Goal: Task Accomplishment & Management: Manage account settings

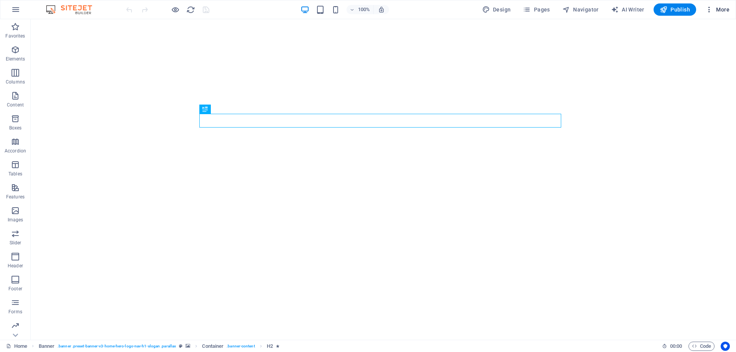
click at [719, 10] on span "More" at bounding box center [717, 10] width 24 height 8
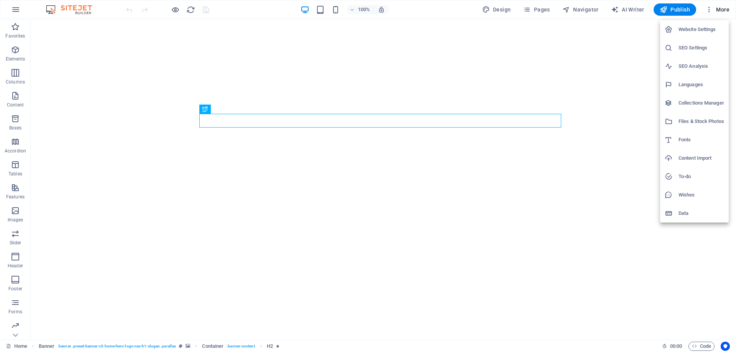
click at [453, 243] on div at bounding box center [368, 176] width 736 height 352
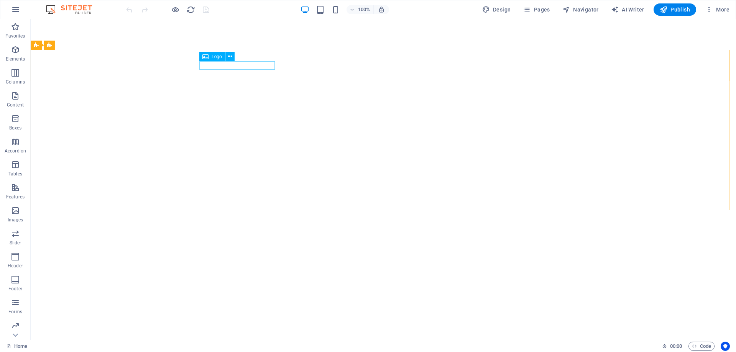
click at [215, 58] on span "Logo" at bounding box center [217, 56] width 10 height 5
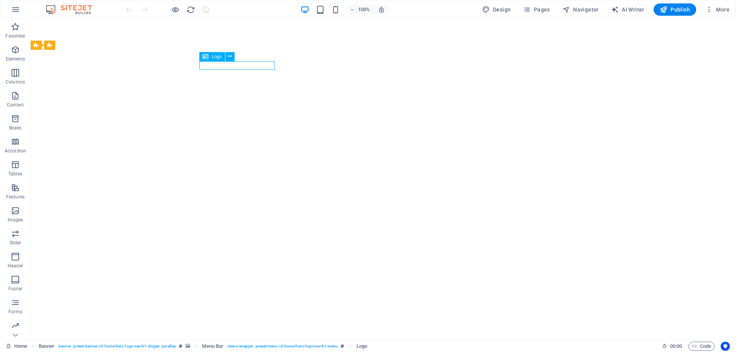
click at [215, 58] on span "Logo" at bounding box center [217, 56] width 10 height 5
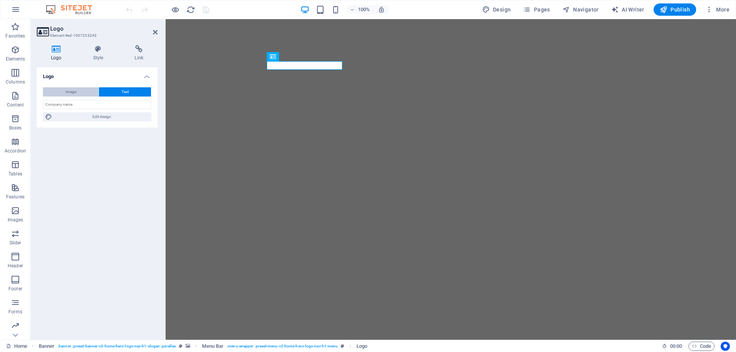
click at [85, 92] on button "Image" at bounding box center [71, 91] width 56 height 9
select select "DISABLED_OPTION_VALUE"
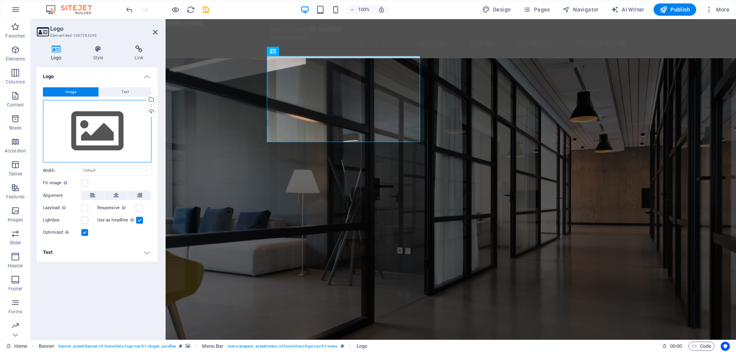
click at [88, 133] on div "Drag files here, click to choose files or select files from Files or our free s…" at bounding box center [97, 131] width 109 height 63
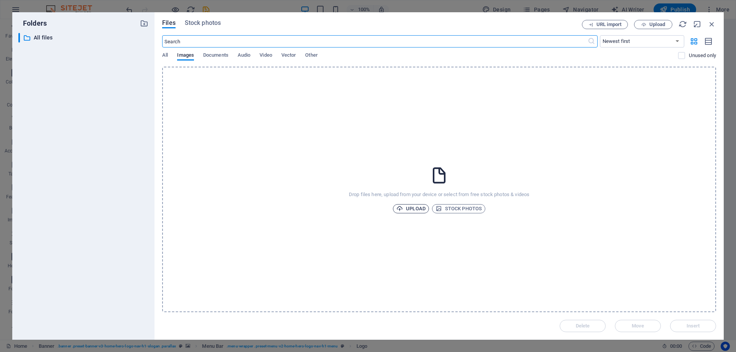
click at [406, 205] on span "Upload" at bounding box center [410, 208] width 29 height 9
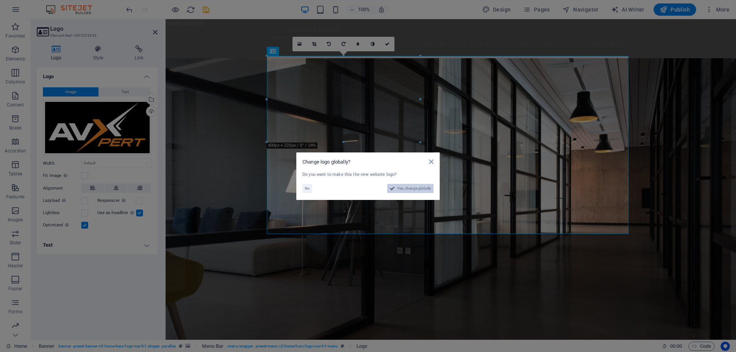
click at [422, 188] on span "Yes, change globally" at bounding box center [414, 188] width 34 height 9
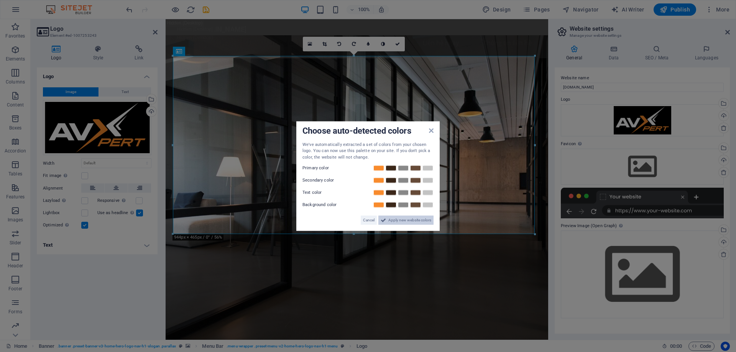
click at [403, 221] on span "Apply new website colors" at bounding box center [409, 220] width 43 height 9
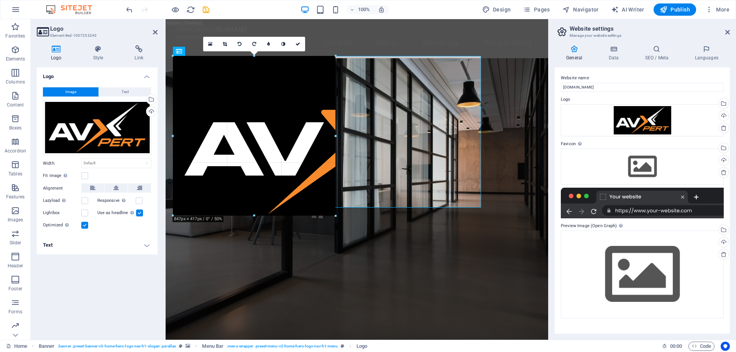
drag, startPoint x: 535, startPoint y: 234, endPoint x: 286, endPoint y: 136, distance: 267.1
type input "424"
select select "px"
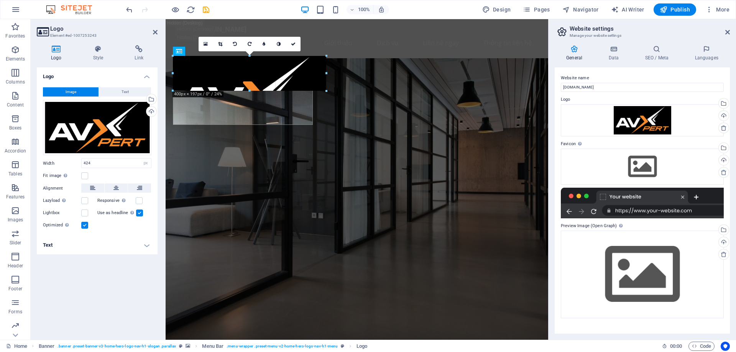
drag, startPoint x: 330, startPoint y: 132, endPoint x: 243, endPoint y: 82, distance: 100.3
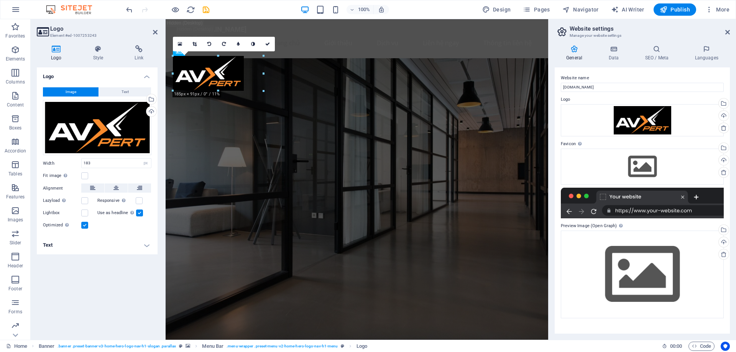
drag, startPoint x: 243, startPoint y: 89, endPoint x: 253, endPoint y: 99, distance: 14.6
type input "223"
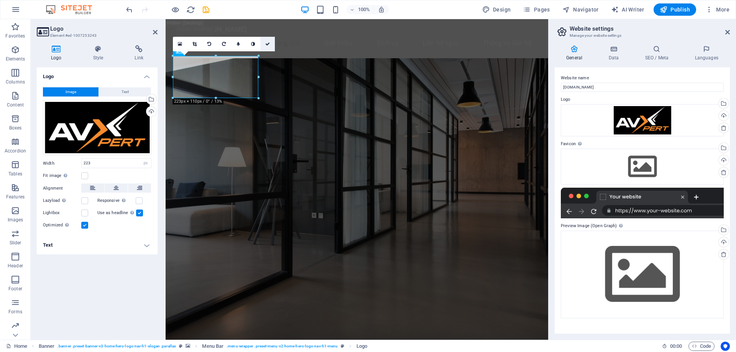
drag, startPoint x: 267, startPoint y: 44, endPoint x: 228, endPoint y: 38, distance: 39.5
click at [267, 44] on icon at bounding box center [267, 44] width 5 height 5
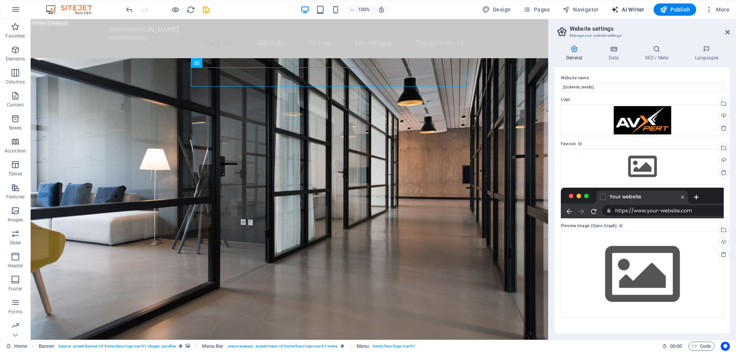
click at [633, 9] on span "AI Writer" at bounding box center [627, 10] width 33 height 8
select select "English"
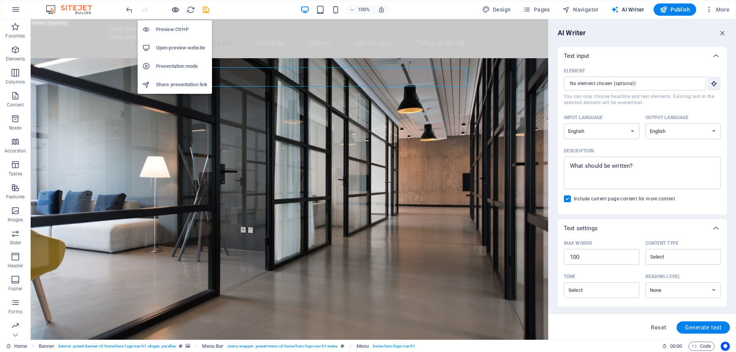
click at [173, 10] on icon "button" at bounding box center [175, 9] width 9 height 9
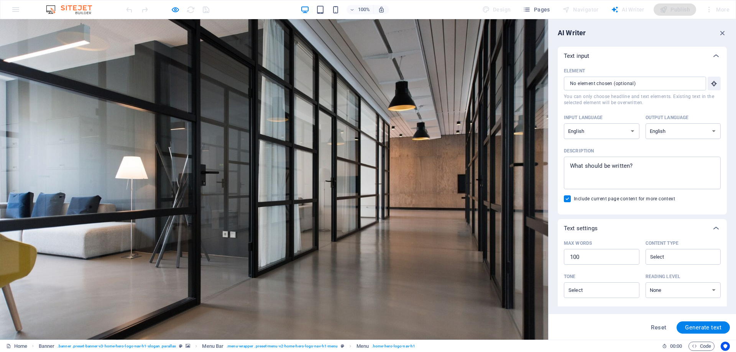
click at [111, 311] on img at bounding box center [135, 332] width 85 height 42
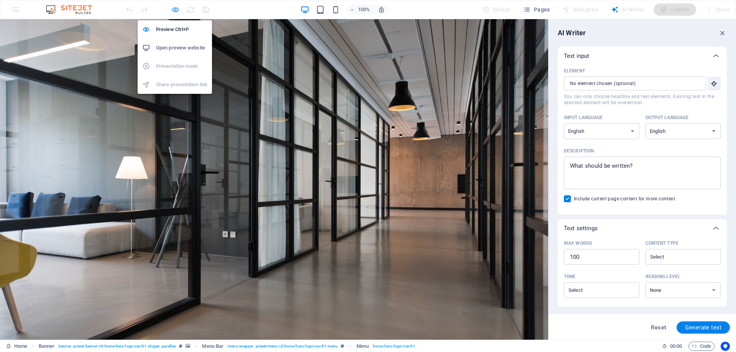
click at [178, 9] on icon "button" at bounding box center [175, 9] width 9 height 9
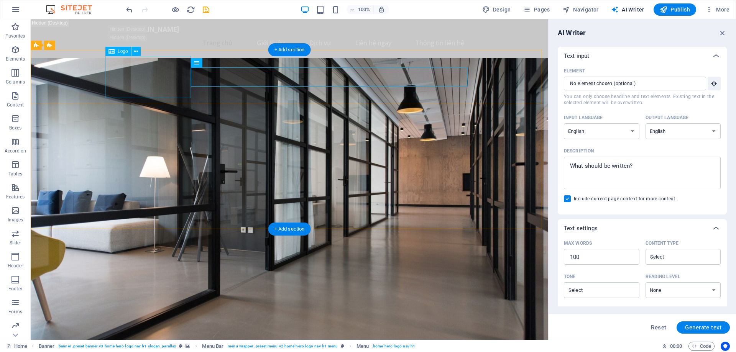
select select "px"
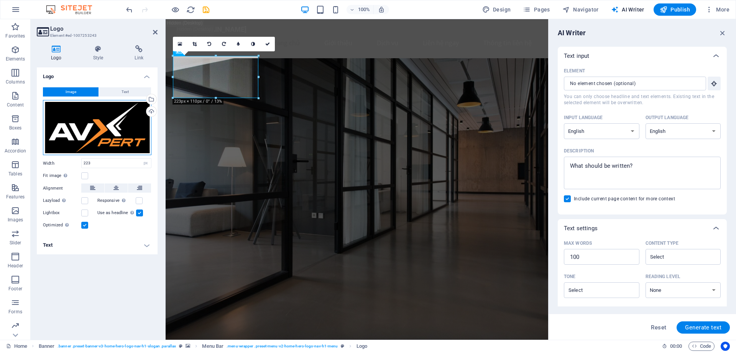
click at [101, 135] on div "Drag files here, click to choose files or select files from Files or our free s…" at bounding box center [97, 127] width 109 height 55
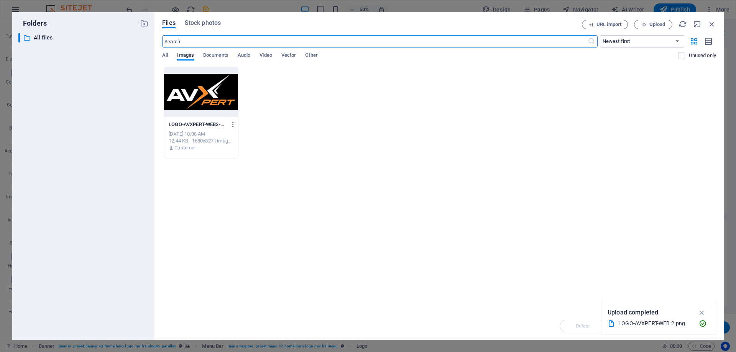
click at [233, 124] on icon "button" at bounding box center [233, 124] width 7 height 7
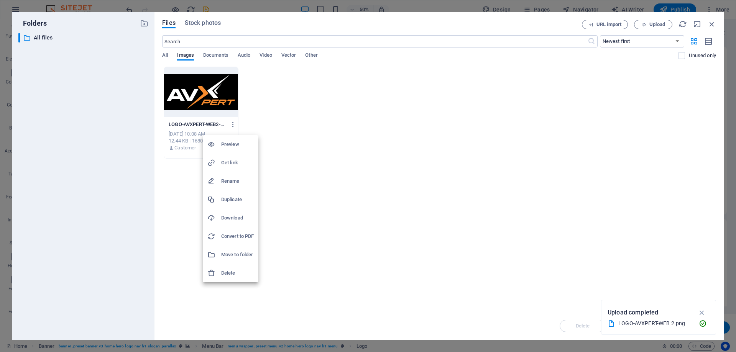
click at [228, 275] on h6 "Delete" at bounding box center [237, 273] width 33 height 9
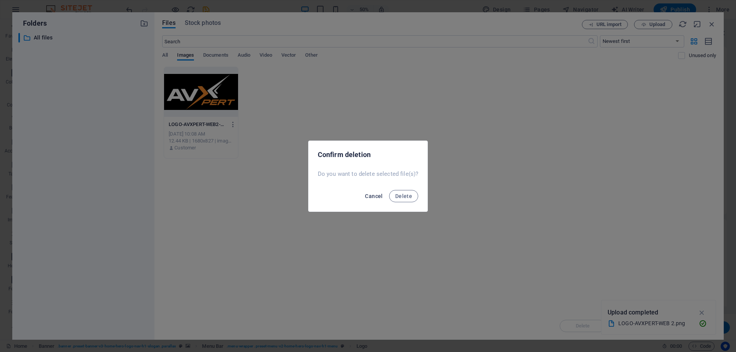
click at [381, 197] on span "Cancel" at bounding box center [374, 196] width 18 height 6
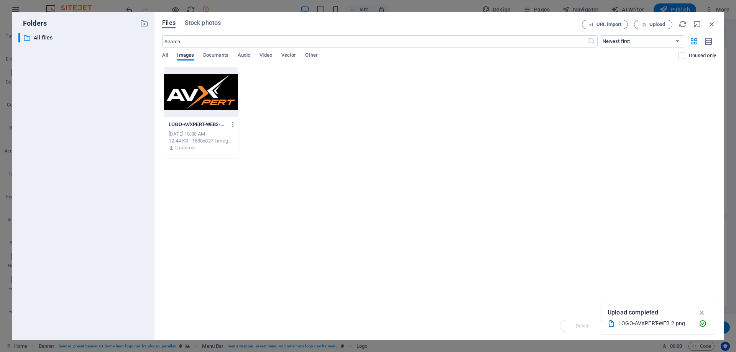
click at [320, 114] on div "LOGO-AVXPERT-WEB2-EpIPvmy_LgWgoIjvnh7FEw.png LOGO-AVXPERT-WEB2-EpIPvmy_LgWgoIjv…" at bounding box center [439, 113] width 554 height 92
click at [648, 24] on span "Upload" at bounding box center [653, 24] width 31 height 5
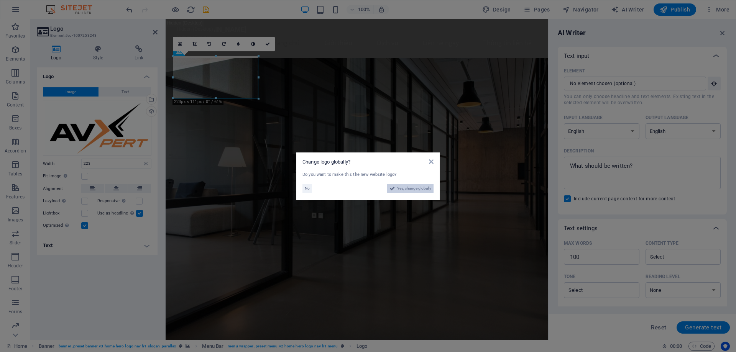
click at [427, 189] on span "Yes, change globally" at bounding box center [414, 188] width 34 height 9
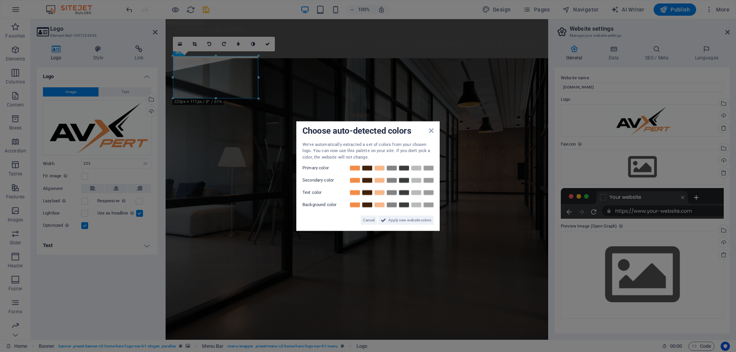
click at [268, 43] on aside "Choose auto-detected colors We've automatically extracted a set of colors from …" at bounding box center [368, 176] width 736 height 352
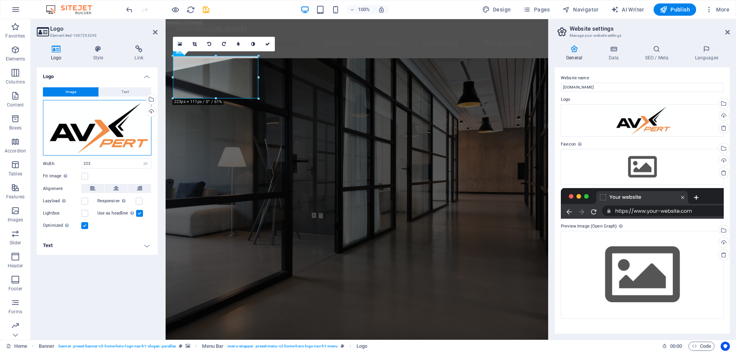
click at [79, 126] on div "Drag files here, click to choose files or select files from Files or our free s…" at bounding box center [97, 128] width 109 height 56
click at [79, 126] on body "https://www.avxpert.vn/ Home Favorites Elements Columns Content Boxes Accordion…" at bounding box center [368, 176] width 736 height 352
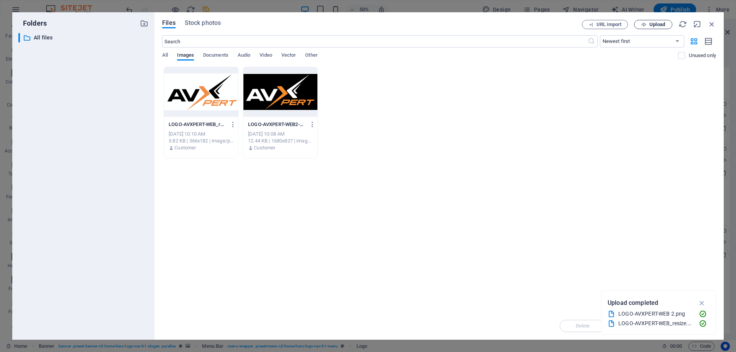
click at [647, 24] on span "Upload" at bounding box center [653, 24] width 31 height 5
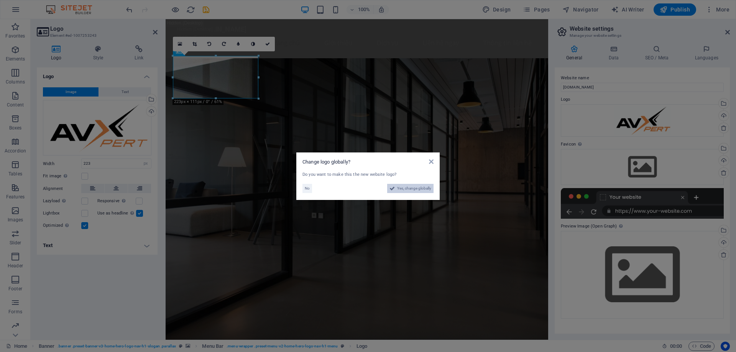
click at [413, 188] on span "Yes, change globally" at bounding box center [414, 188] width 34 height 9
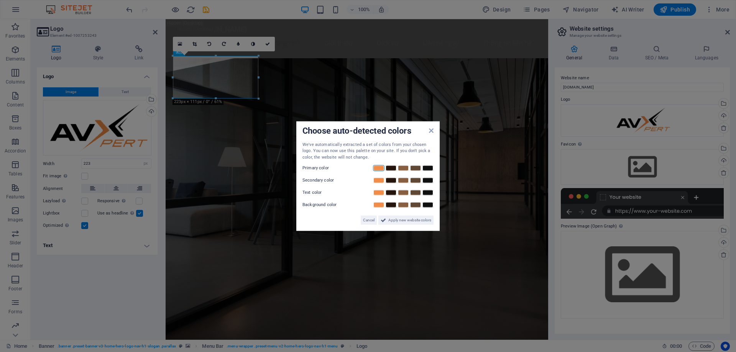
click at [381, 170] on link at bounding box center [379, 168] width 12 height 6
click at [393, 169] on link at bounding box center [391, 168] width 12 height 6
click at [378, 181] on link at bounding box center [379, 181] width 12 height 6
click at [386, 221] on icon at bounding box center [383, 220] width 5 height 9
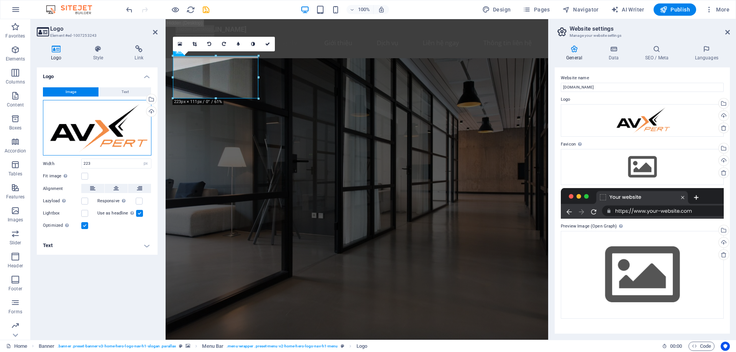
click at [122, 124] on div "Drag files here, click to choose files or select files from Files or our free s…" at bounding box center [97, 128] width 109 height 56
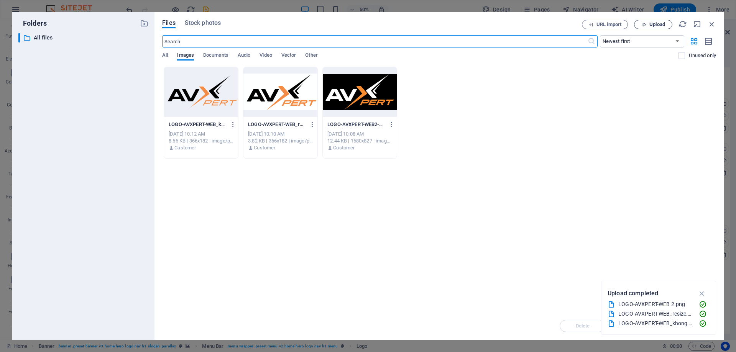
click at [655, 23] on span "Upload" at bounding box center [657, 24] width 16 height 5
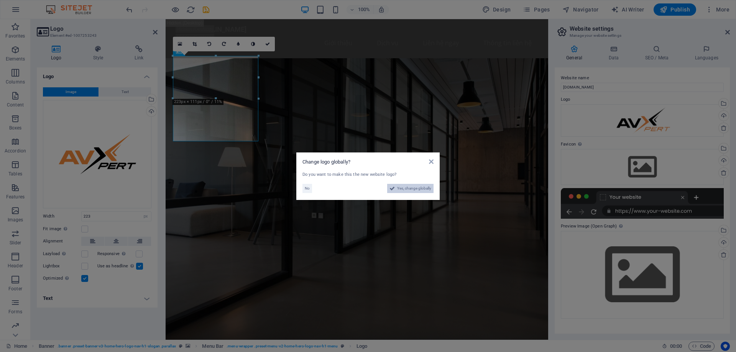
click at [414, 187] on span "Yes, change globally" at bounding box center [414, 188] width 34 height 9
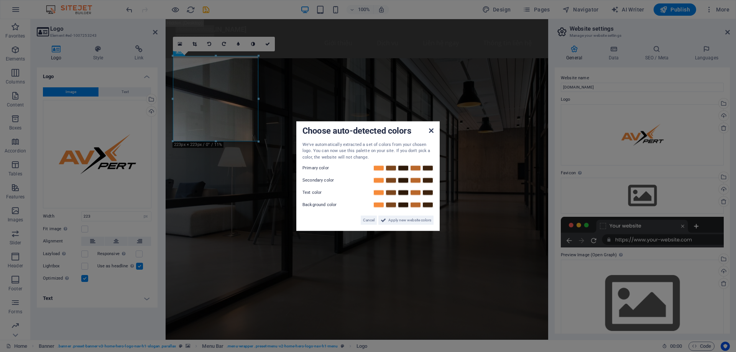
click at [432, 129] on icon at bounding box center [431, 130] width 5 height 6
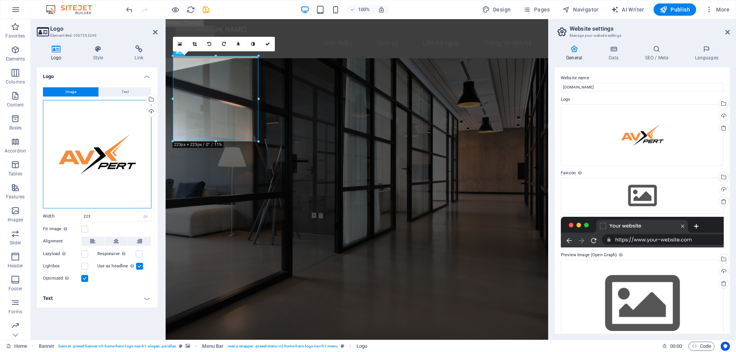
click at [134, 130] on div "Drag files here, click to choose files or select files from Files or our free s…" at bounding box center [97, 154] width 109 height 109
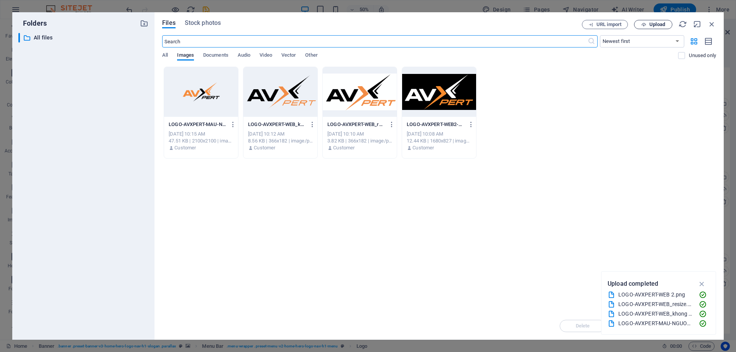
click at [648, 21] on button "Upload" at bounding box center [653, 24] width 38 height 9
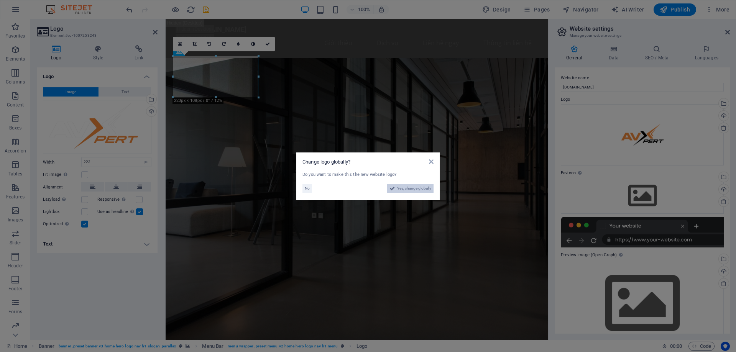
click at [404, 190] on span "Yes, change globally" at bounding box center [414, 188] width 34 height 9
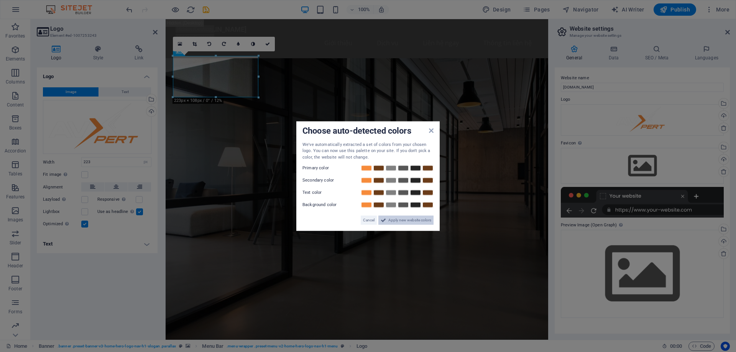
click at [403, 220] on span "Apply new website colors" at bounding box center [409, 220] width 43 height 9
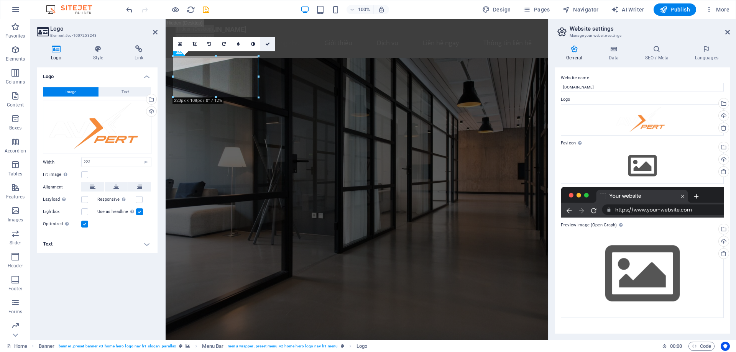
click at [270, 44] on icon at bounding box center [267, 44] width 5 height 5
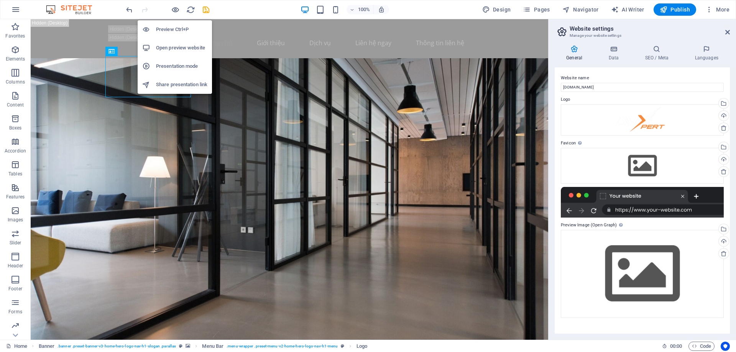
drag, startPoint x: 175, startPoint y: 8, endPoint x: 173, endPoint y: 82, distance: 73.6
click at [176, 10] on icon "button" at bounding box center [175, 9] width 9 height 9
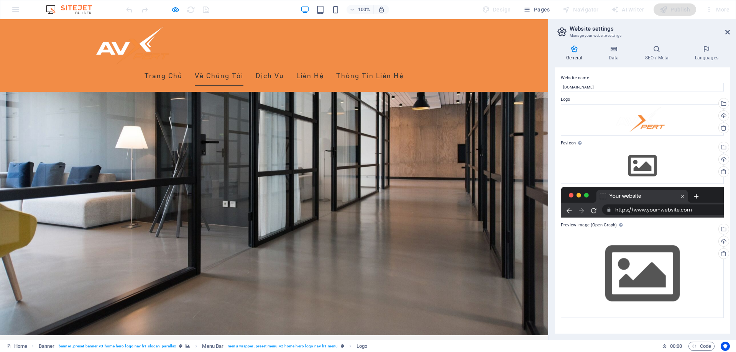
scroll to position [122, 0]
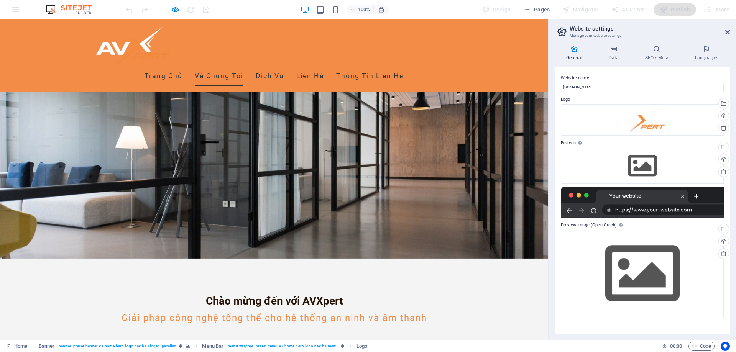
click at [530, 41] on div "Trang Chủ Về Chúng Tôi Dịch Vụ Liên Hệ Thông Tin Liên Hệ" at bounding box center [274, 55] width 548 height 73
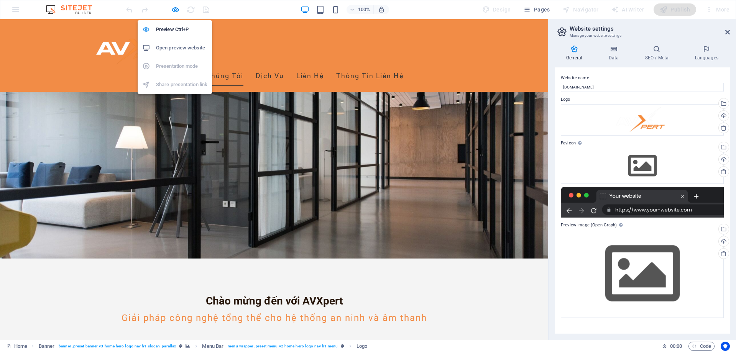
drag, startPoint x: 178, startPoint y: 8, endPoint x: 182, endPoint y: 51, distance: 42.5
click at [177, 8] on icon "button" at bounding box center [175, 9] width 9 height 9
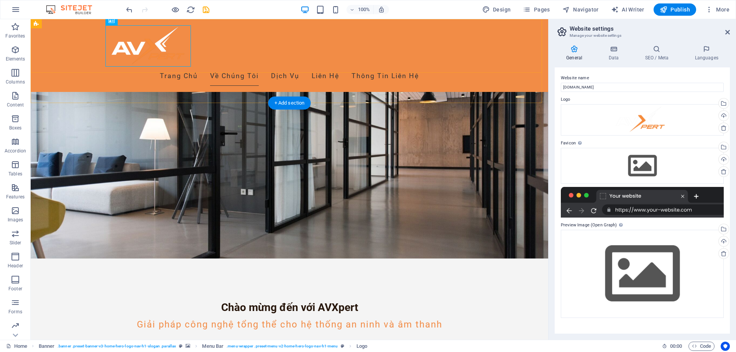
click at [513, 43] on div "Trang Chủ Về Chúng Tôi Dịch Vụ Liên Hệ Thông Tin Liên Hệ" at bounding box center [290, 55] width 518 height 73
click at [514, 43] on div "Trang Chủ Về Chúng Tôi Dịch Vụ Liên Hệ Thông Tin Liên Hệ" at bounding box center [290, 55] width 518 height 73
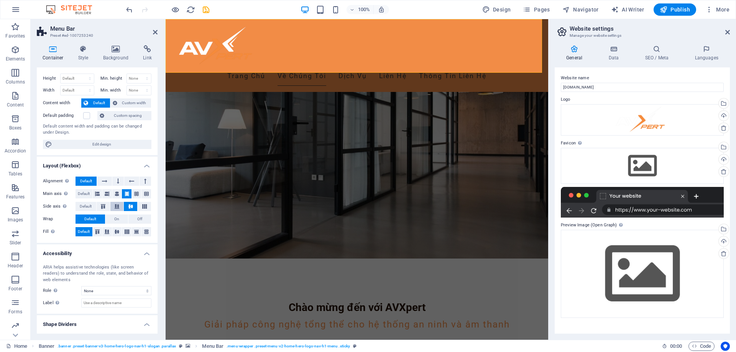
scroll to position [0, 0]
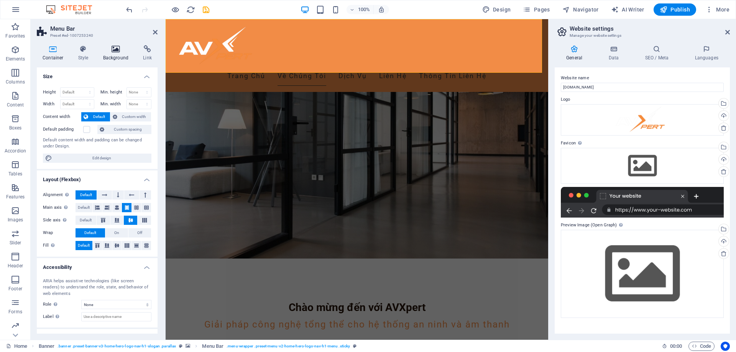
click at [111, 58] on h4 "Background" at bounding box center [117, 53] width 40 height 16
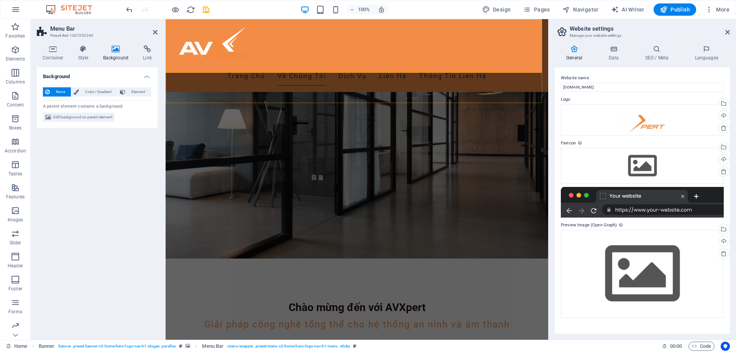
click at [536, 26] on div "Trang Chủ Về Chúng Tôi Dịch Vụ Liên Hệ Thông Tin Liên Hệ" at bounding box center [357, 55] width 383 height 73
click at [537, 25] on div "Trang Chủ Về Chúng Tôi Dịch Vụ Liên Hệ Thông Tin Liên Hệ" at bounding box center [357, 55] width 383 height 73
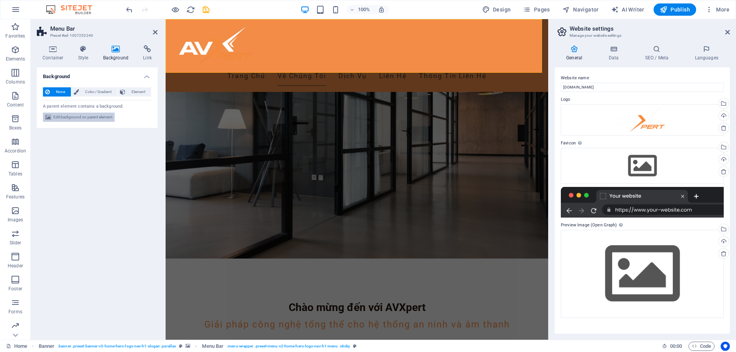
click at [83, 118] on span "Edit background on parent element" at bounding box center [82, 117] width 59 height 9
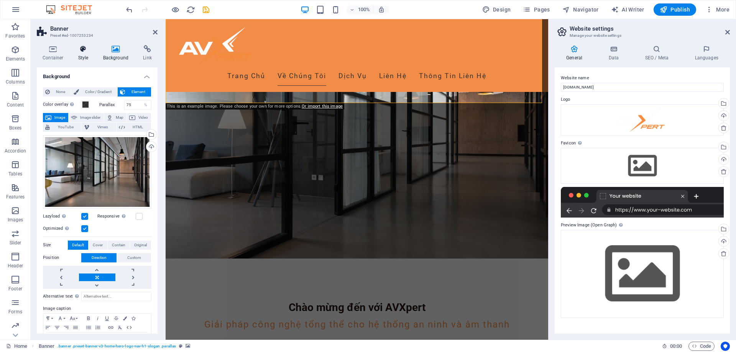
click at [85, 56] on h4 "Style" at bounding box center [84, 53] width 25 height 16
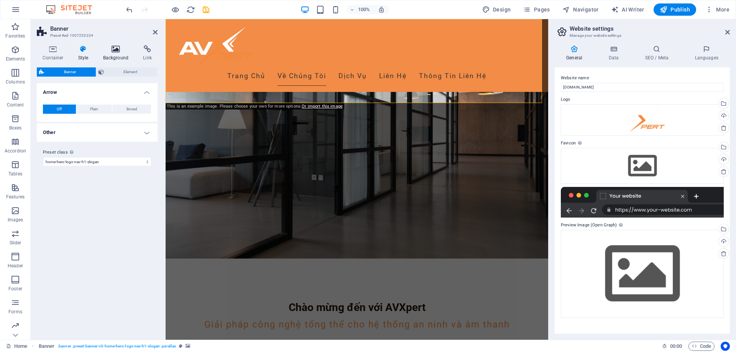
click at [112, 53] on h4 "Background" at bounding box center [117, 53] width 40 height 16
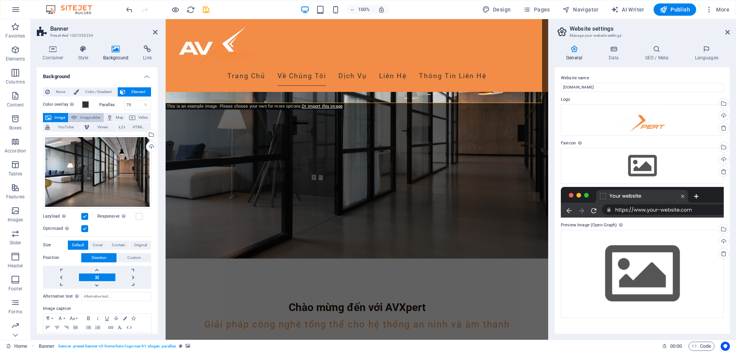
click at [81, 119] on span "Image slider" at bounding box center [90, 117] width 22 height 9
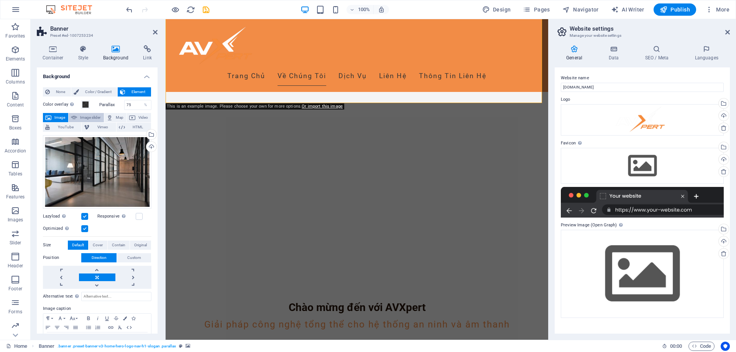
select select "ms"
select select "s"
select select "progressive"
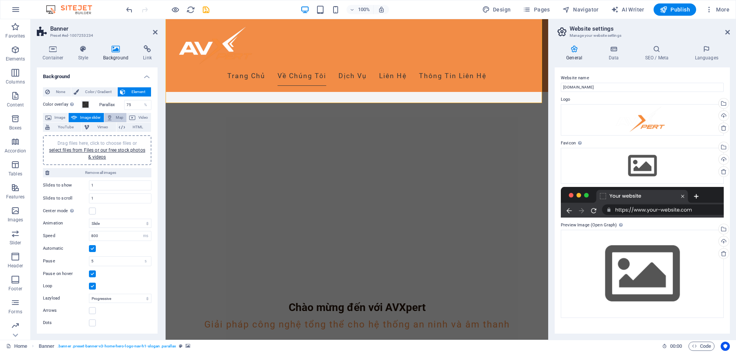
click at [118, 116] on span "Map" at bounding box center [119, 117] width 9 height 9
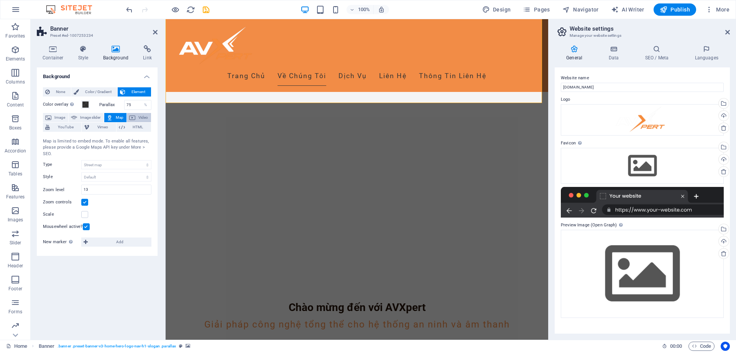
click at [140, 116] on span "Video" at bounding box center [143, 117] width 11 height 9
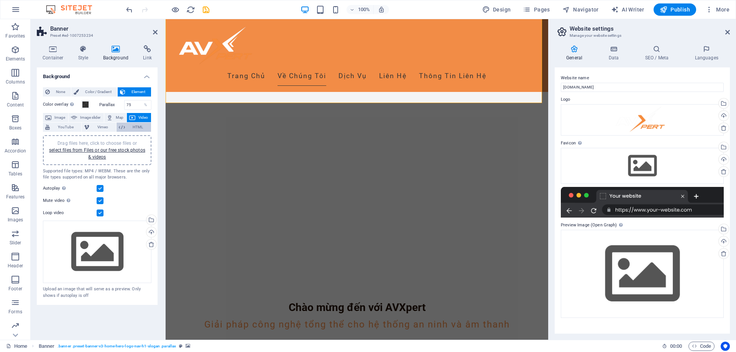
click at [137, 126] on span "HTML" at bounding box center [137, 127] width 21 height 9
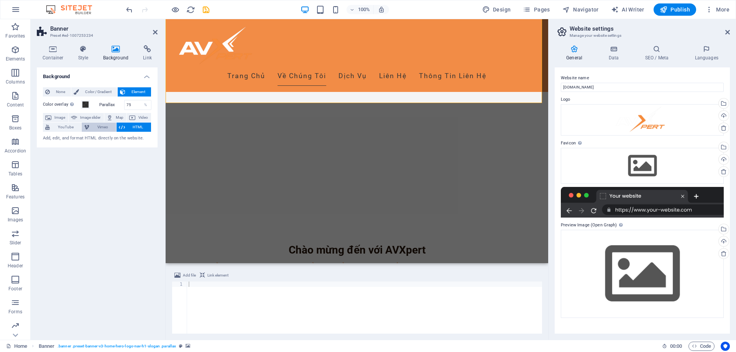
click at [99, 126] on span "Vimeo" at bounding box center [103, 127] width 22 height 9
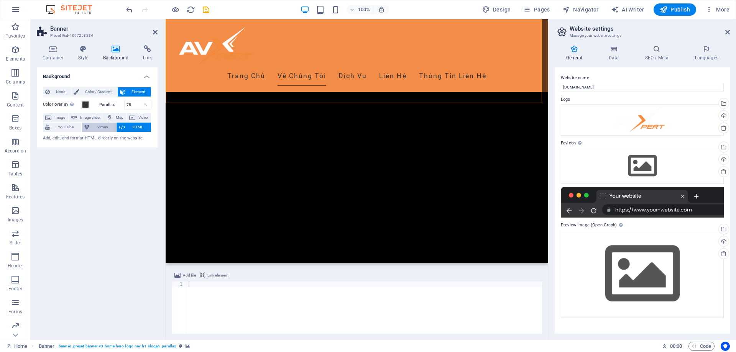
select select "ar16_9"
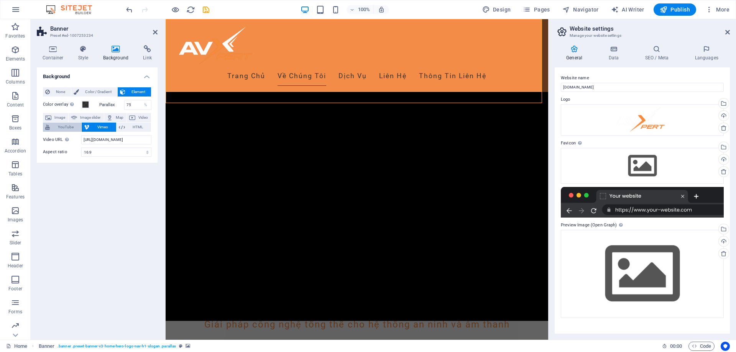
click at [64, 125] on span "YouTube" at bounding box center [65, 127] width 27 height 9
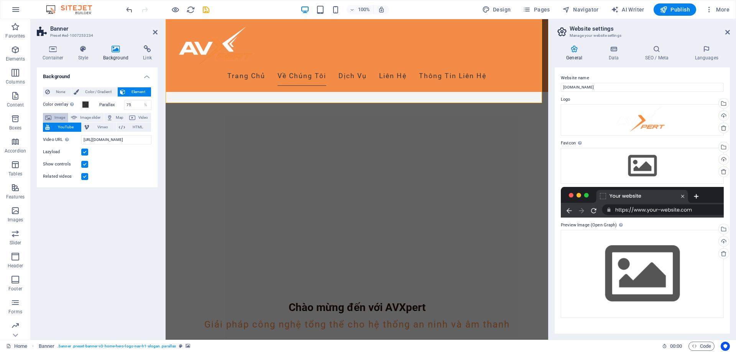
click at [54, 116] on span "Image" at bounding box center [60, 117] width 12 height 9
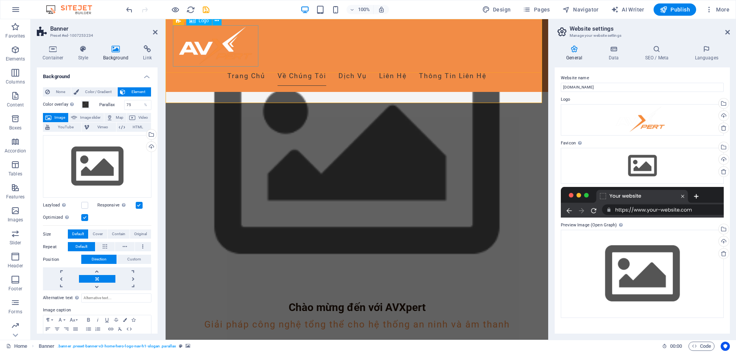
click at [180, 66] on div at bounding box center [357, 45] width 362 height 41
click at [168, 53] on div "Trang Chủ Về Chúng Tôi Dịch Vụ Liên Hệ Thông Tin Liên Hệ" at bounding box center [357, 55] width 383 height 73
click at [167, 65] on div "Trang Chủ Về Chúng Tôi Dịch Vụ Liên Hệ Thông Tin Liên Hệ" at bounding box center [357, 55] width 383 height 73
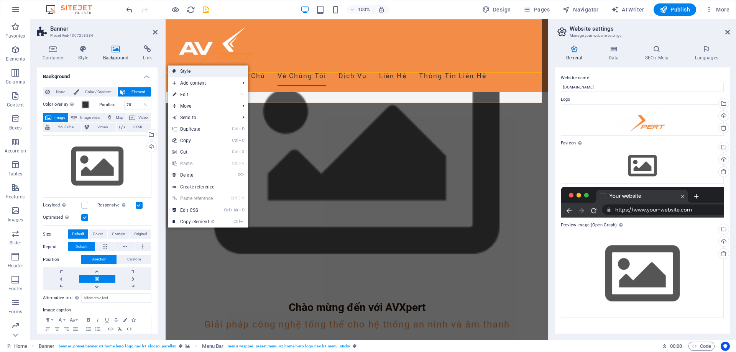
click at [176, 71] on icon at bounding box center [175, 72] width 4 height 12
select select "rem"
select select "preset-menu-v2-home-hero-logo-nav-h1-menu"
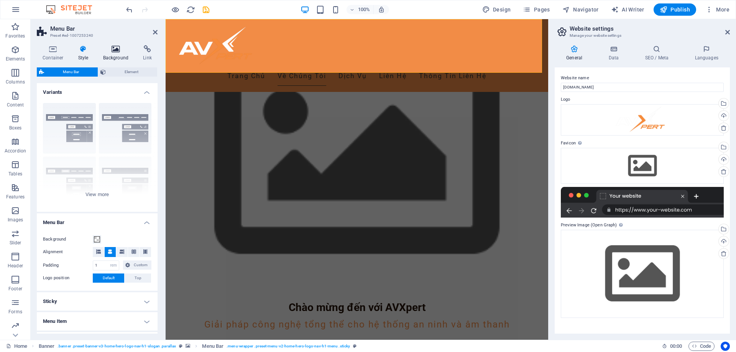
click at [115, 52] on icon at bounding box center [115, 49] width 37 height 8
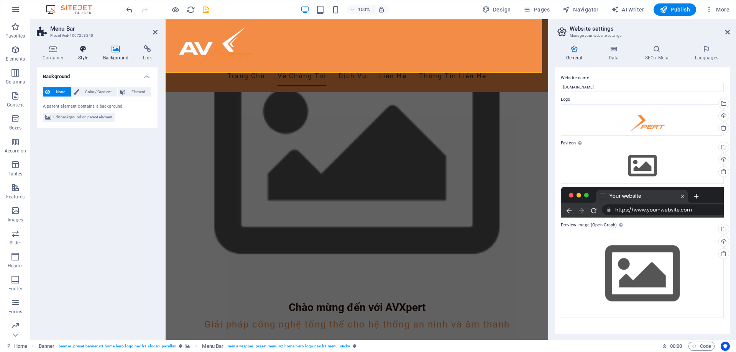
click at [80, 54] on h4 "Style" at bounding box center [84, 53] width 25 height 16
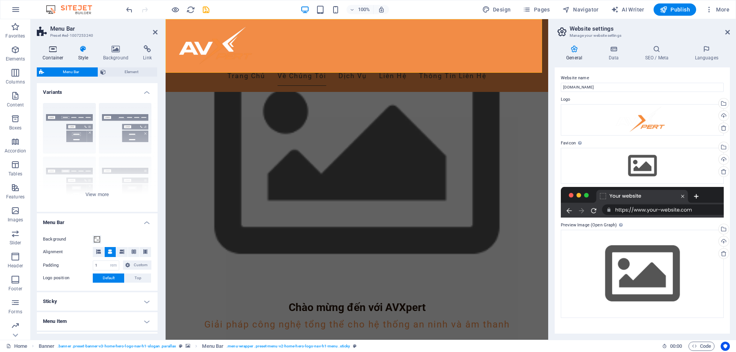
click at [49, 53] on h4 "Container" at bounding box center [55, 53] width 36 height 16
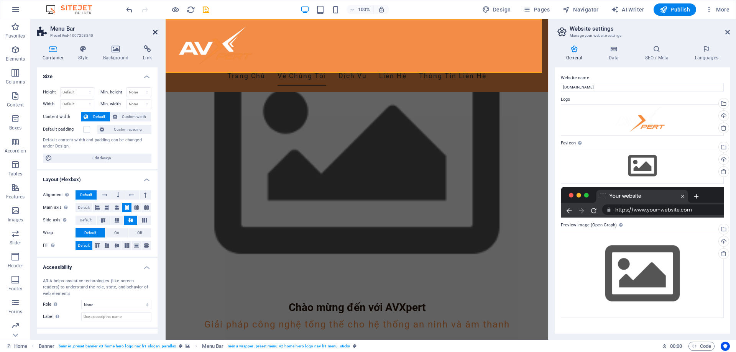
drag, startPoint x: 154, startPoint y: 32, endPoint x: 125, endPoint y: 15, distance: 34.2
click at [154, 32] on icon at bounding box center [155, 32] width 5 height 6
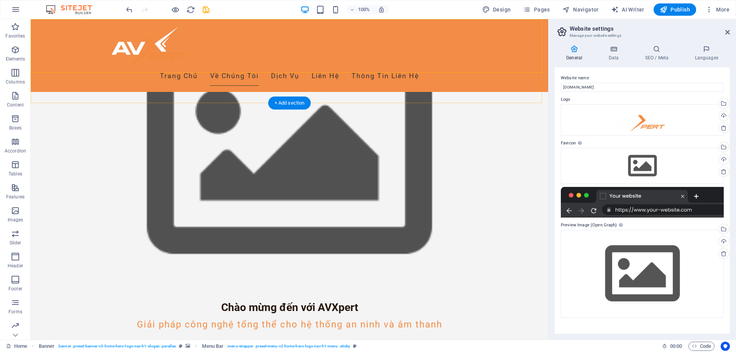
click at [56, 56] on div "Trang Chủ Về Chúng Tôi Dịch Vụ Liên Hệ Thông Tin Liên Hệ" at bounding box center [290, 55] width 518 height 73
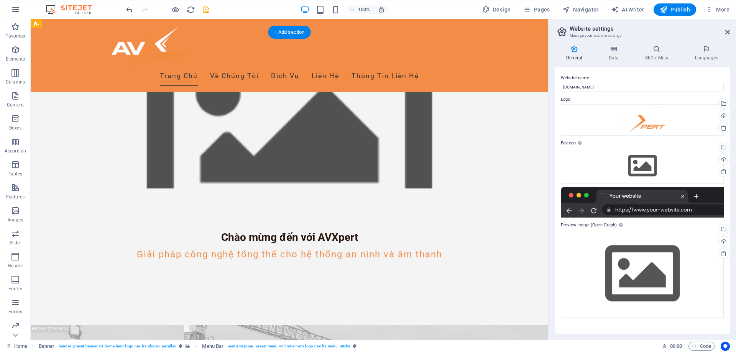
scroll to position [307, 0]
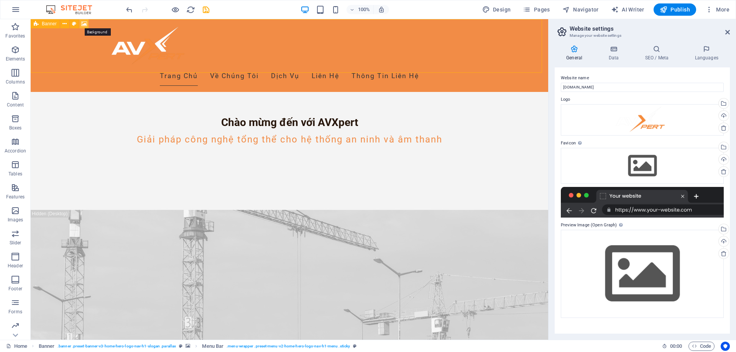
click at [84, 25] on icon at bounding box center [84, 24] width 6 height 8
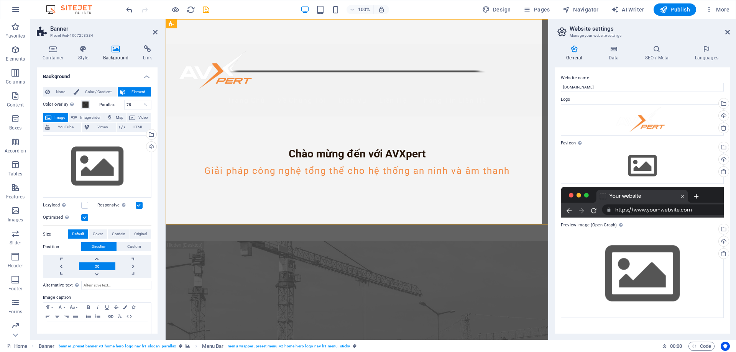
scroll to position [0, 0]
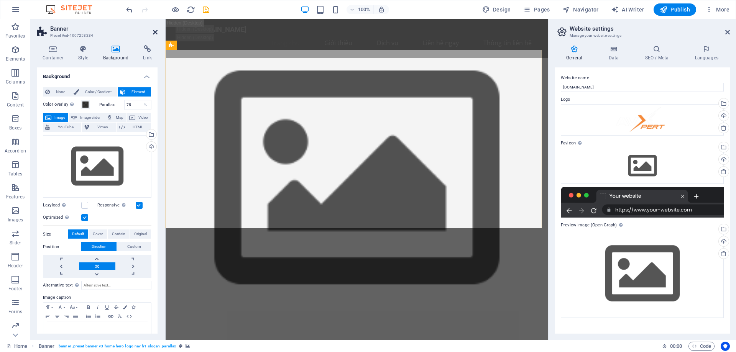
click at [155, 33] on icon at bounding box center [155, 32] width 5 height 6
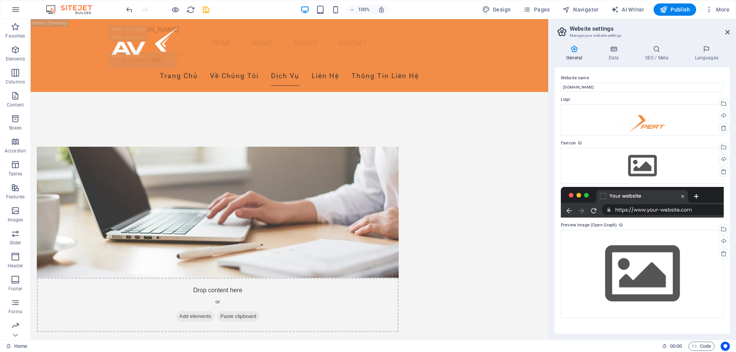
scroll to position [3686, 0]
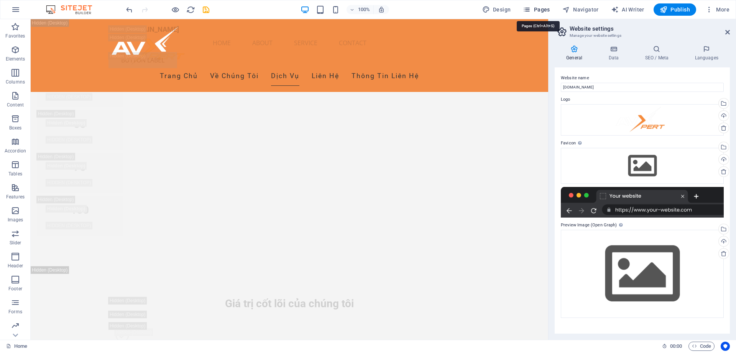
click at [539, 8] on span "Pages" at bounding box center [536, 10] width 27 height 8
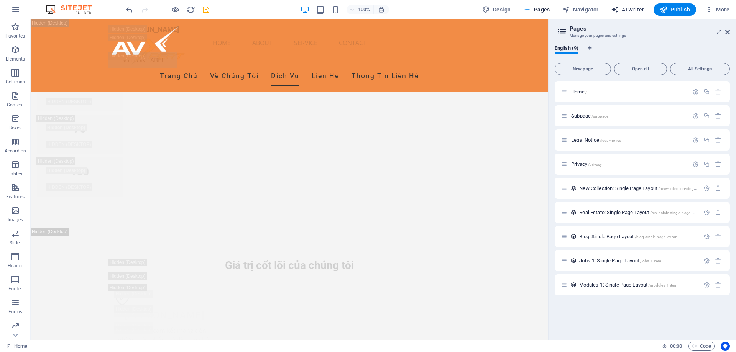
click at [631, 9] on span "AI Writer" at bounding box center [627, 10] width 33 height 8
select select "English"
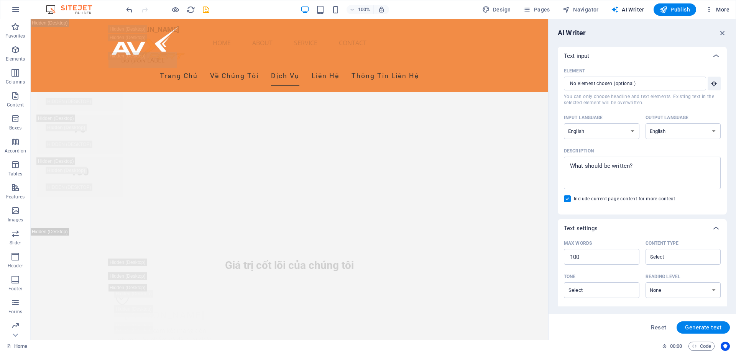
click at [711, 8] on icon "button" at bounding box center [709, 10] width 8 height 8
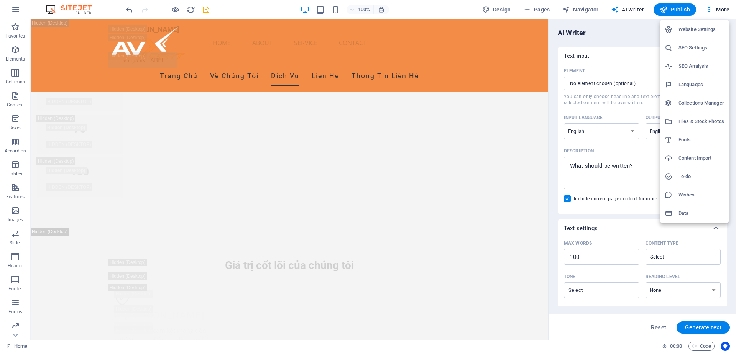
click at [723, 10] on div at bounding box center [368, 176] width 736 height 352
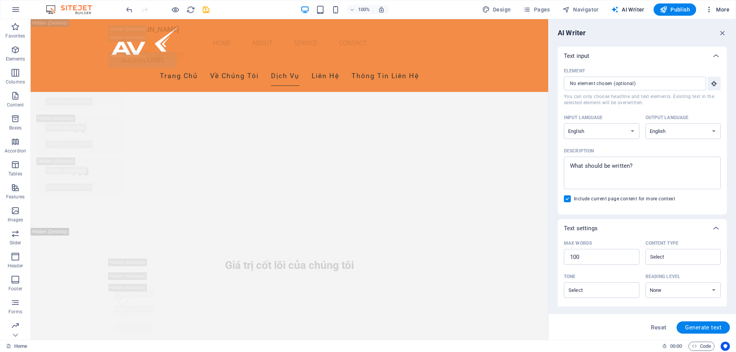
click at [720, 10] on span "More" at bounding box center [717, 10] width 24 height 8
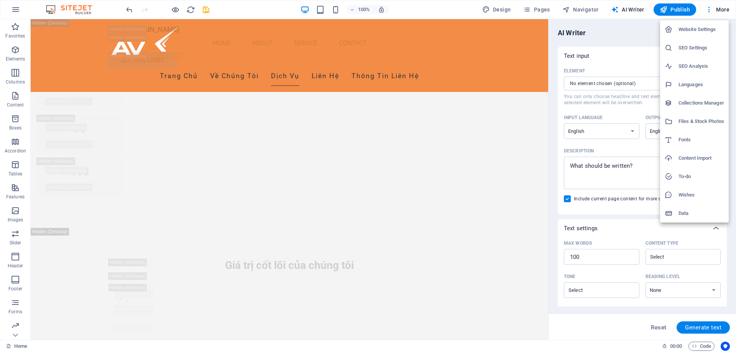
click at [709, 10] on div at bounding box center [368, 176] width 736 height 352
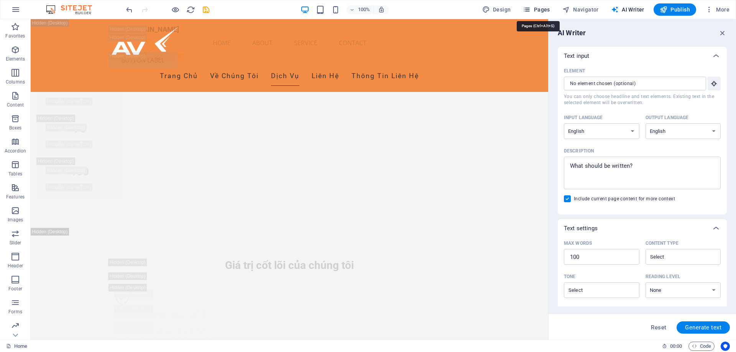
click at [538, 5] on button "Pages" at bounding box center [536, 9] width 33 height 12
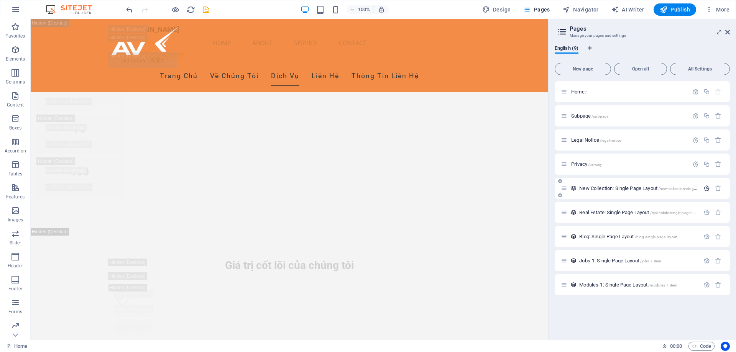
click at [705, 188] on icon "button" at bounding box center [707, 188] width 7 height 7
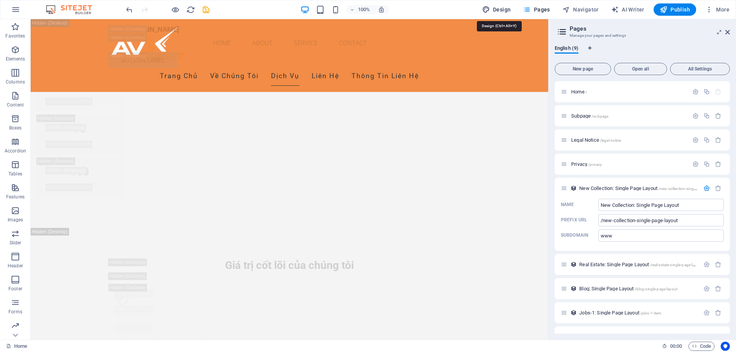
click at [497, 8] on span "Design" at bounding box center [496, 10] width 29 height 8
select select "px"
select select "200"
select select "px"
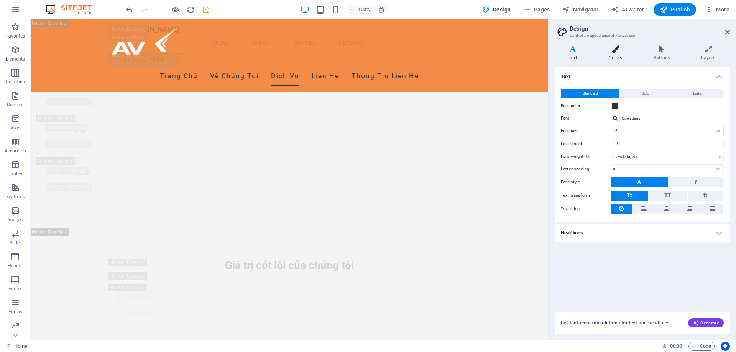
click at [612, 47] on icon at bounding box center [616, 49] width 42 height 8
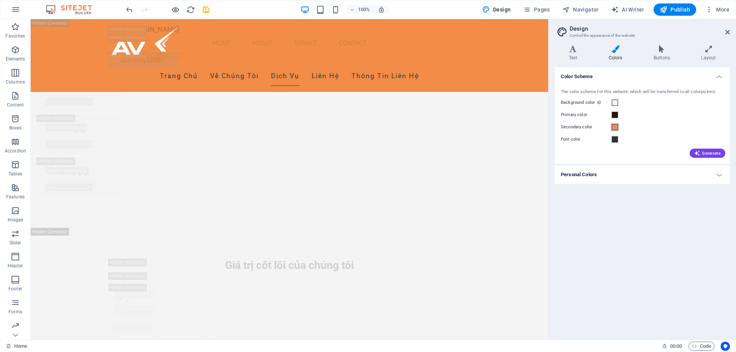
click at [616, 128] on span at bounding box center [615, 127] width 6 height 6
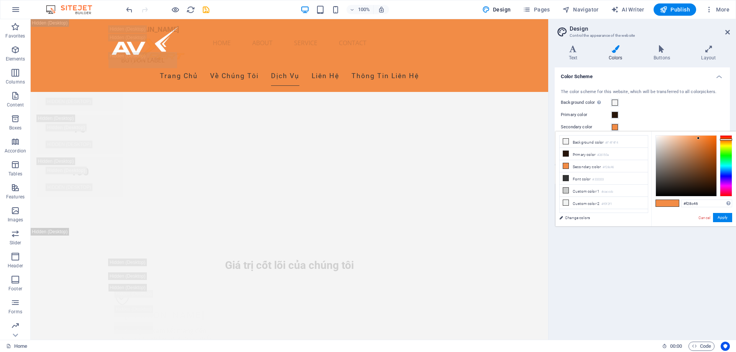
type input "#5ff246"
click at [727, 154] on div at bounding box center [726, 165] width 12 height 61
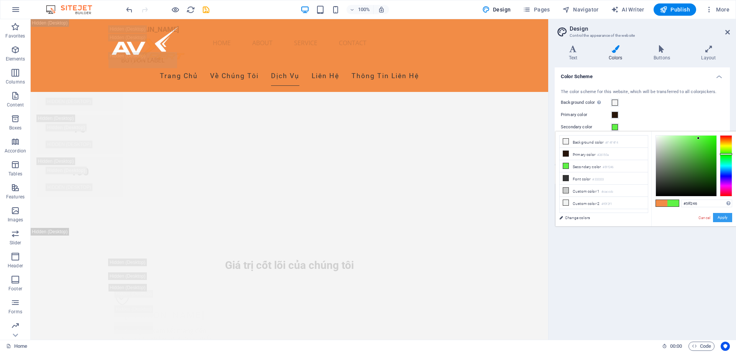
click at [727, 219] on button "Apply" at bounding box center [722, 217] width 19 height 9
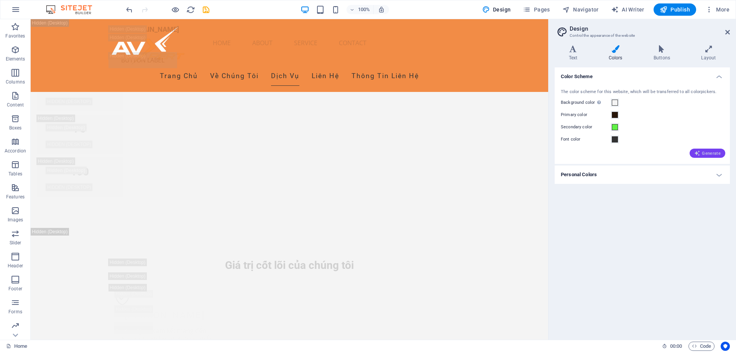
click at [704, 153] on span "Generate" at bounding box center [707, 153] width 26 height 6
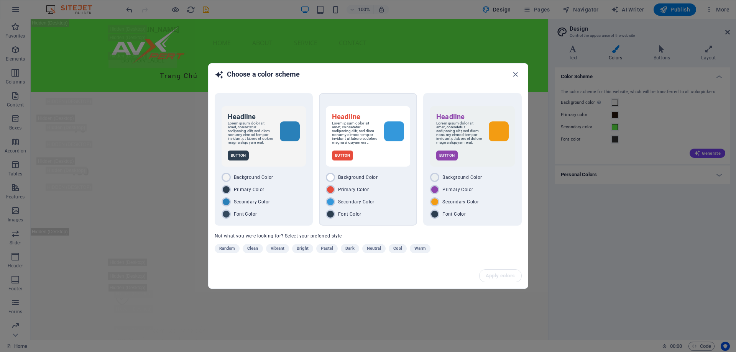
click at [396, 160] on div "Button" at bounding box center [368, 156] width 72 height 10
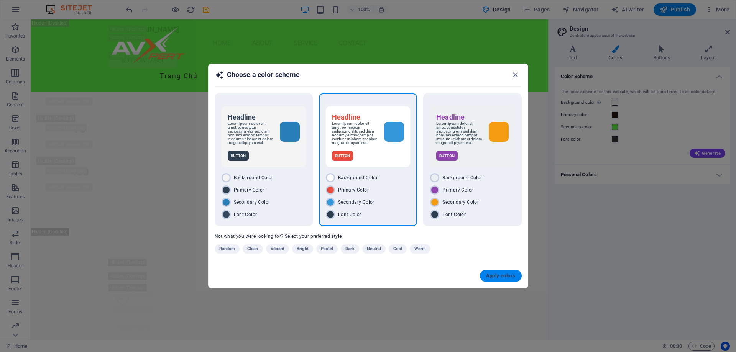
click at [500, 278] on span "Apply colors" at bounding box center [501, 276] width 30 height 6
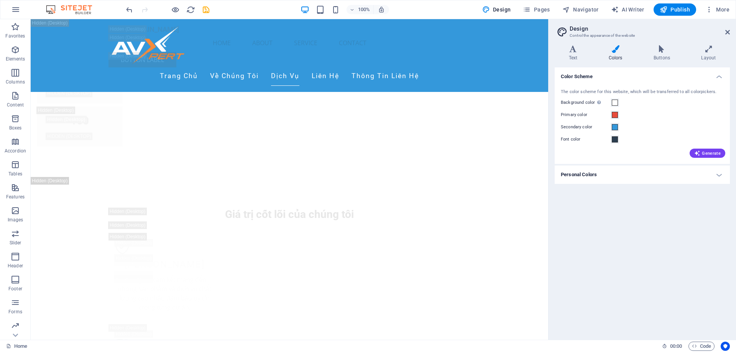
scroll to position [3377, 0]
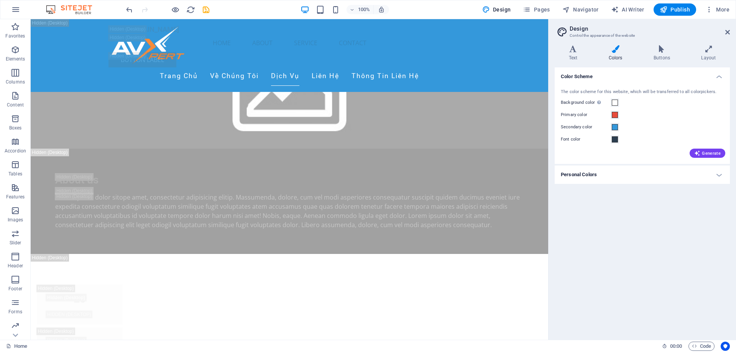
click at [716, 175] on h4 "Personal Colors" at bounding box center [642, 175] width 175 height 18
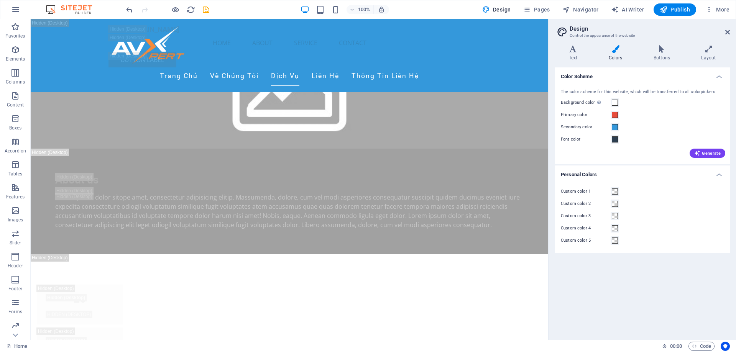
click at [727, 28] on h2 "Design" at bounding box center [650, 28] width 160 height 7
click at [728, 35] on icon at bounding box center [727, 32] width 5 height 6
click at [548, 32] on div "https://www.avxpert.vn/ Menu Home About Service Contact Button label" at bounding box center [290, 46] width 518 height 54
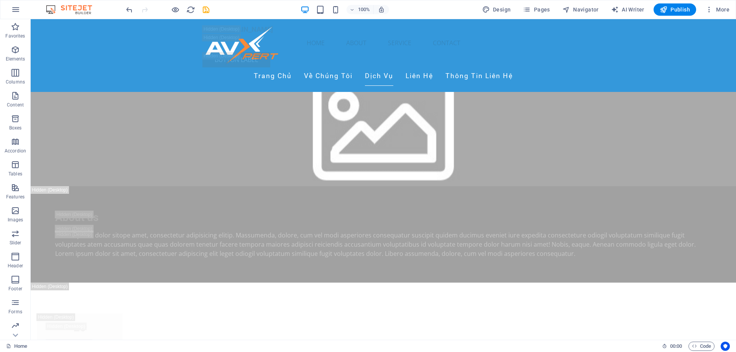
scroll to position [3416, 0]
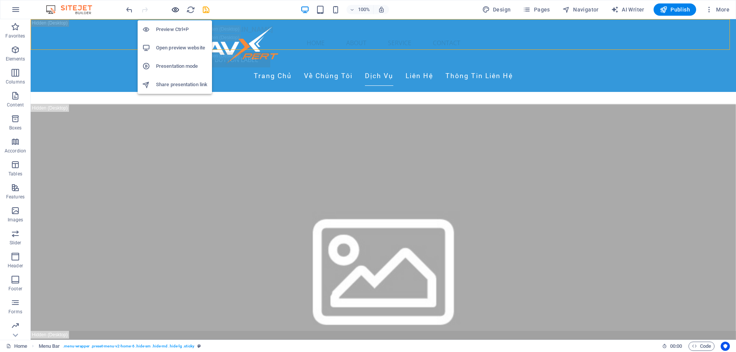
click at [173, 9] on icon "button" at bounding box center [175, 9] width 9 height 9
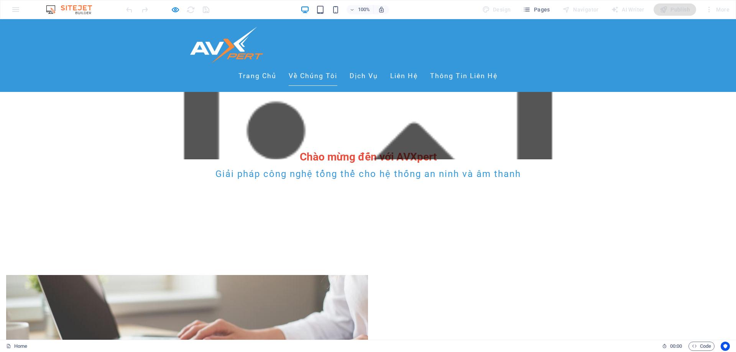
scroll to position [0, 0]
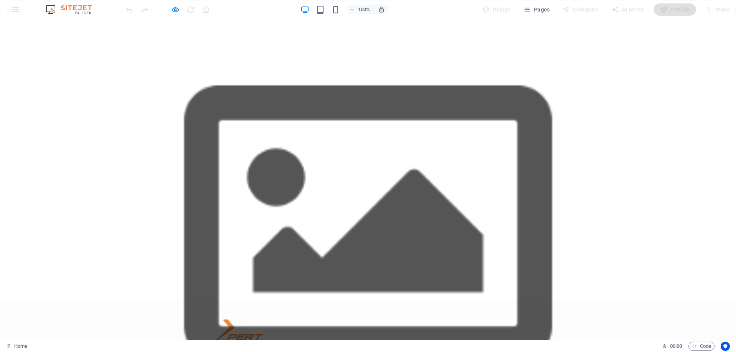
click at [176, 46] on h6 "Open preview website" at bounding box center [181, 47] width 51 height 9
click at [175, 9] on icon "button" at bounding box center [175, 9] width 9 height 9
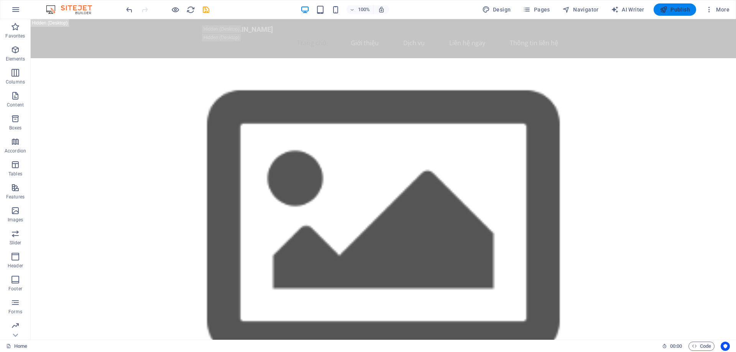
click at [668, 7] on icon "button" at bounding box center [664, 10] width 8 height 8
checkbox input "false"
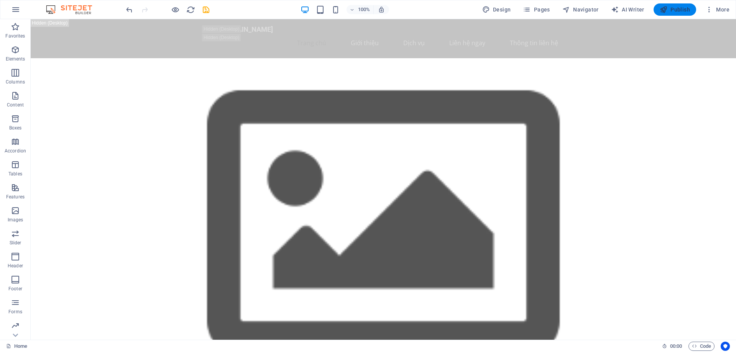
checkbox input "false"
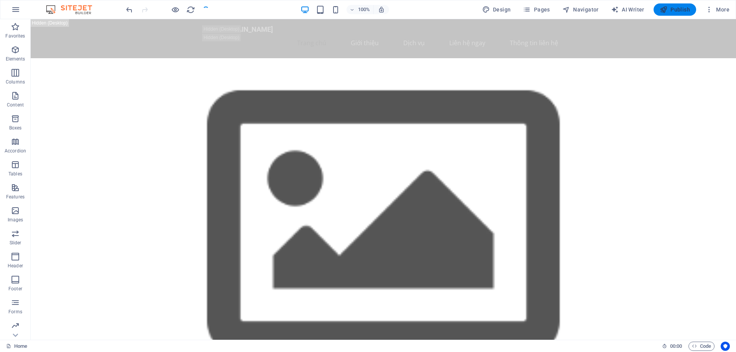
click at [677, 8] on span "Publish" at bounding box center [675, 10] width 30 height 8
checkbox input "false"
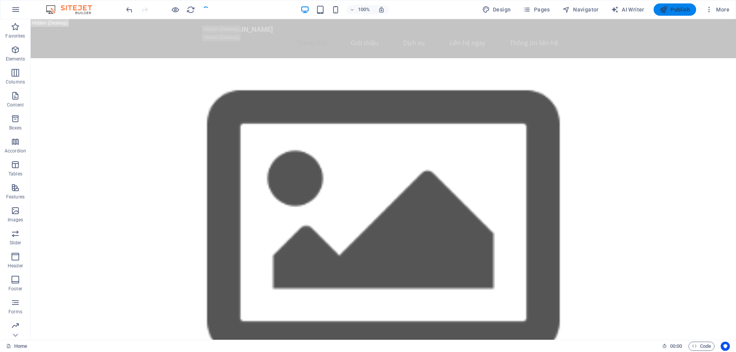
checkbox input "false"
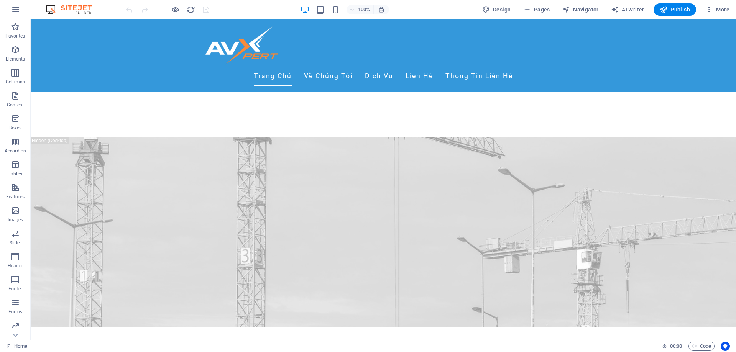
scroll to position [575, 0]
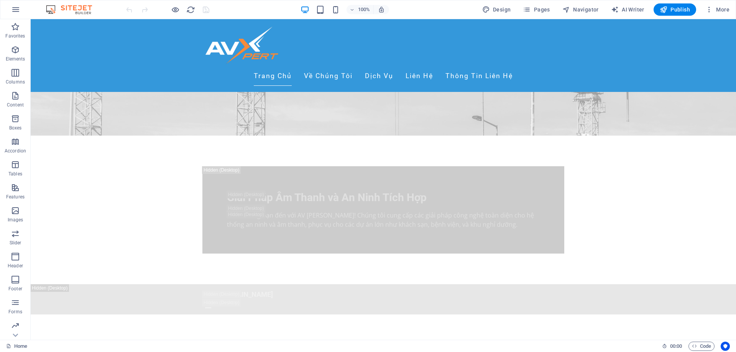
click at [69, 9] on img at bounding box center [73, 9] width 58 height 9
click at [322, 67] on nav "Trang Chủ Về Chúng Tôi Dịch Vụ Liên Hệ Thông Tin Liên Hệ" at bounding box center [383, 76] width 362 height 19
click at [315, 31] on icon at bounding box center [316, 32] width 4 height 8
click at [528, 67] on nav "Trang Chủ Về Chúng Tôi Dịch Vụ Liên Hệ Thông Tin Liên Hệ" at bounding box center [383, 76] width 362 height 19
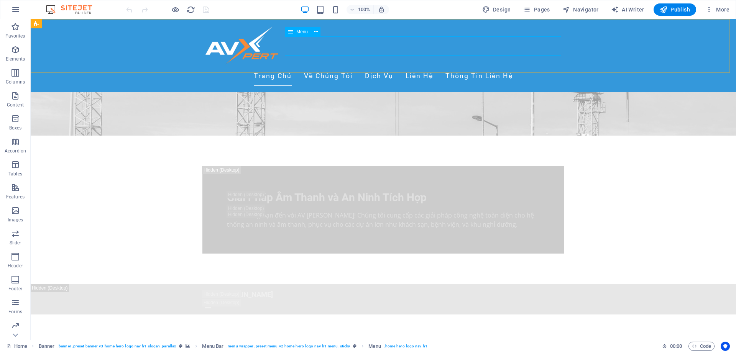
click at [521, 67] on nav "Trang Chủ Về Chúng Tôi Dịch Vụ Liên Hệ Thông Tin Liên Hệ" at bounding box center [383, 76] width 362 height 19
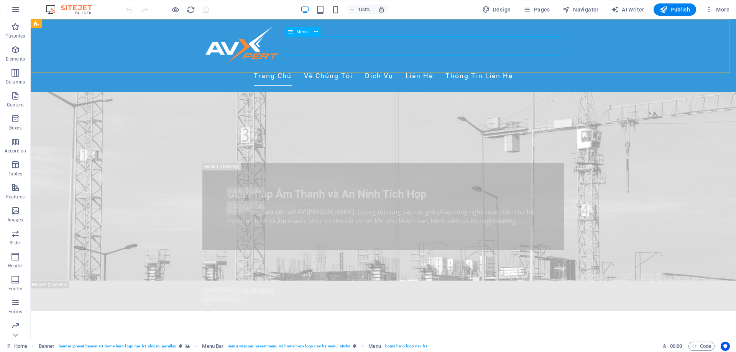
select select
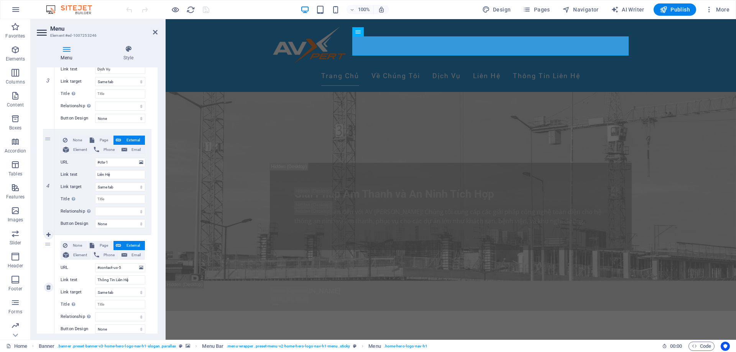
scroll to position [316, 0]
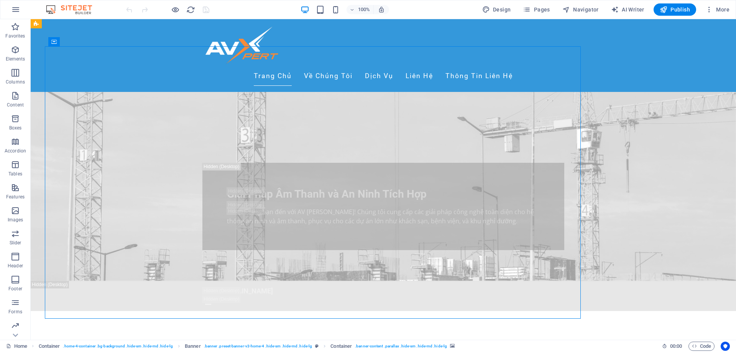
scroll to position [728, 0]
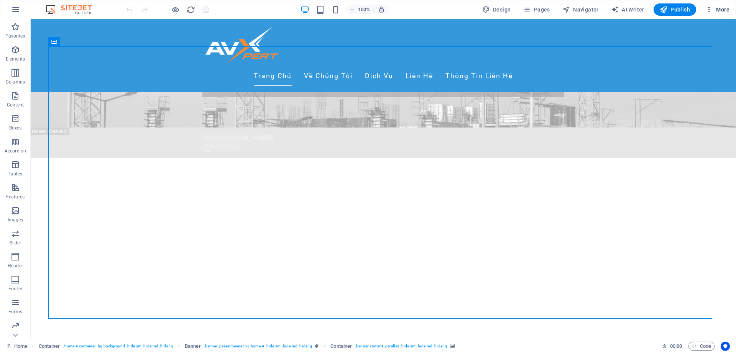
click at [709, 9] on icon "button" at bounding box center [709, 10] width 8 height 8
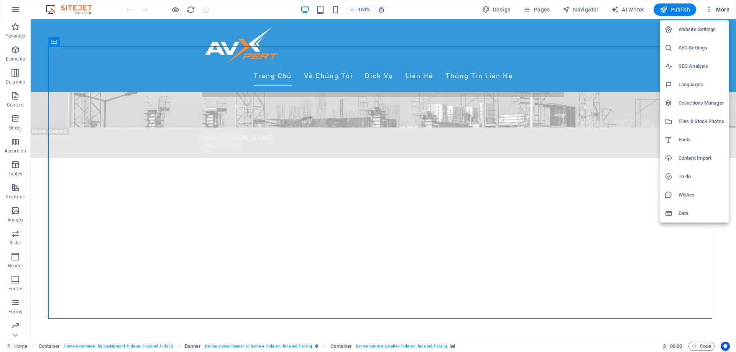
click at [676, 177] on div at bounding box center [672, 177] width 14 height 8
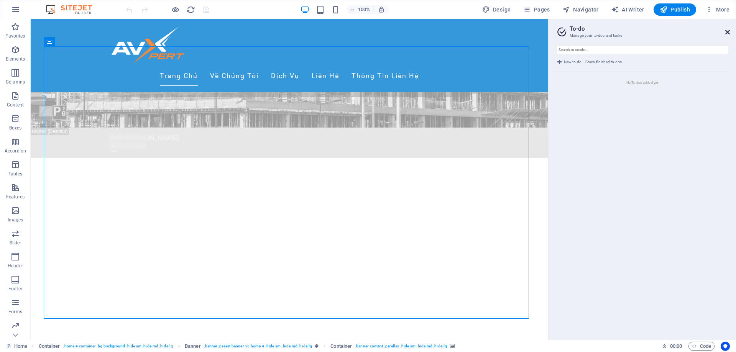
drag, startPoint x: 728, startPoint y: 31, endPoint x: 695, endPoint y: 12, distance: 38.5
click at [728, 31] on icon at bounding box center [727, 32] width 5 height 6
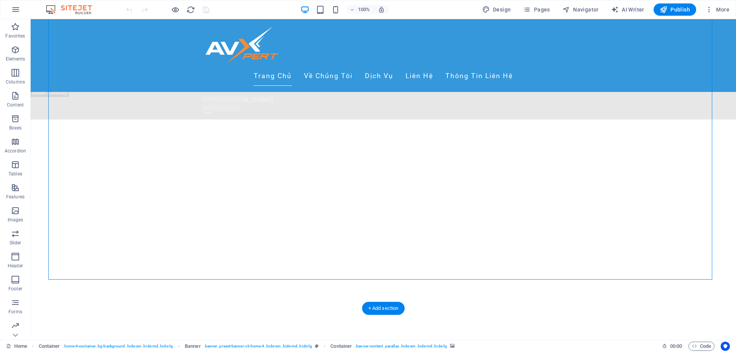
scroll to position [920, 0]
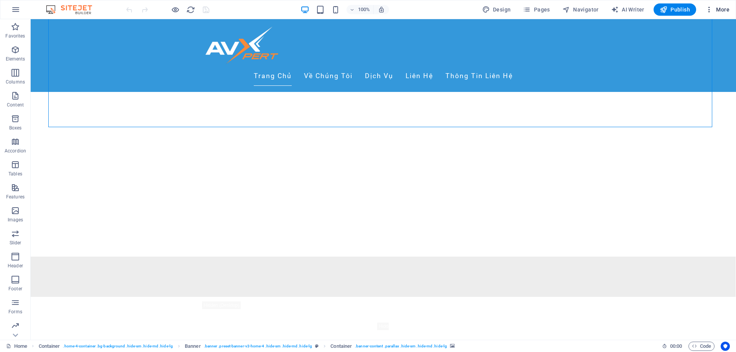
click at [728, 11] on span "More" at bounding box center [717, 10] width 24 height 8
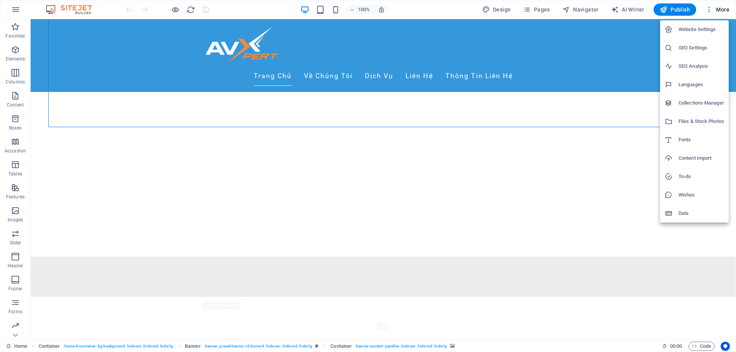
click at [415, 172] on div at bounding box center [368, 176] width 736 height 352
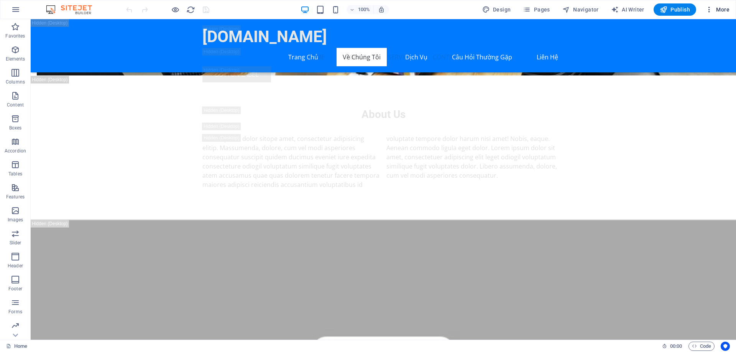
scroll to position [2526, 0]
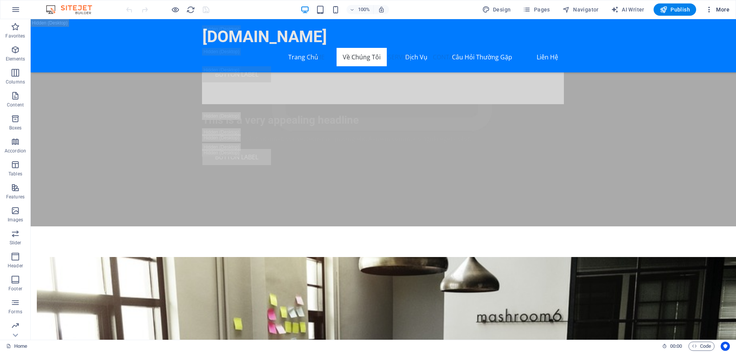
click at [722, 8] on span "More" at bounding box center [717, 10] width 24 height 8
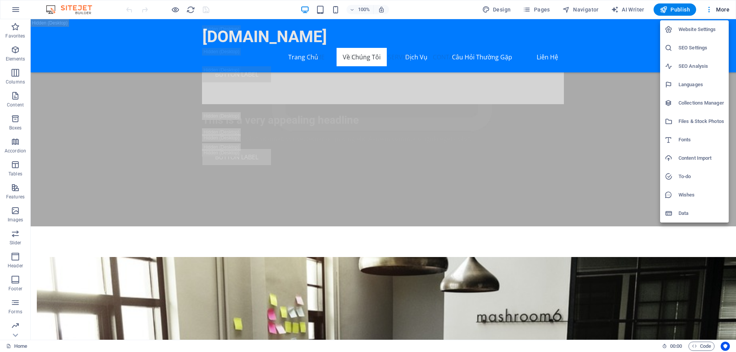
click at [702, 31] on h6 "Website Settings" at bounding box center [702, 29] width 46 height 9
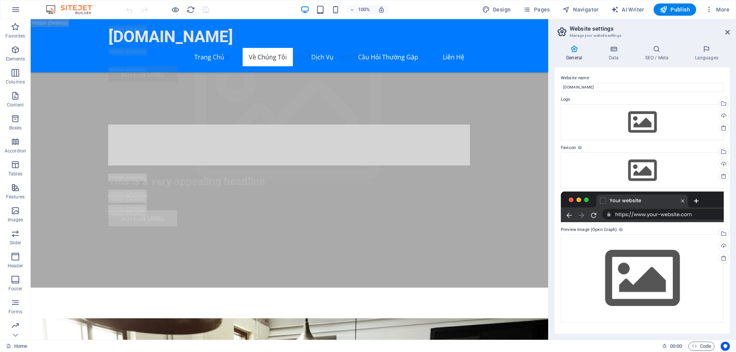
scroll to position [2569, 0]
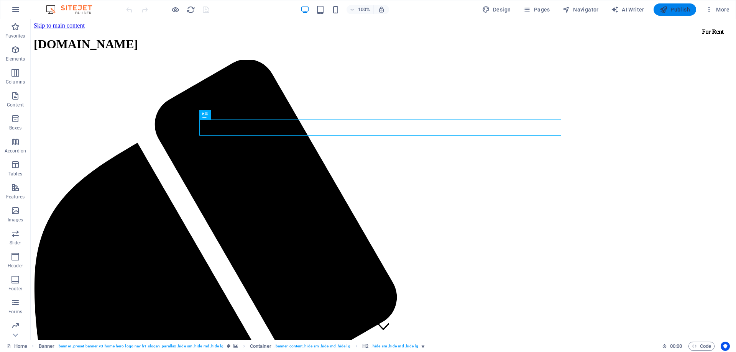
click at [672, 10] on span "Publish" at bounding box center [675, 10] width 30 height 8
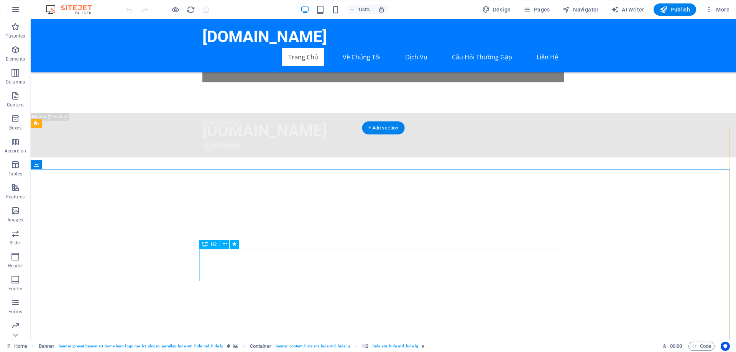
scroll to position [920, 0]
